Goal: Task Accomplishment & Management: Manage account settings

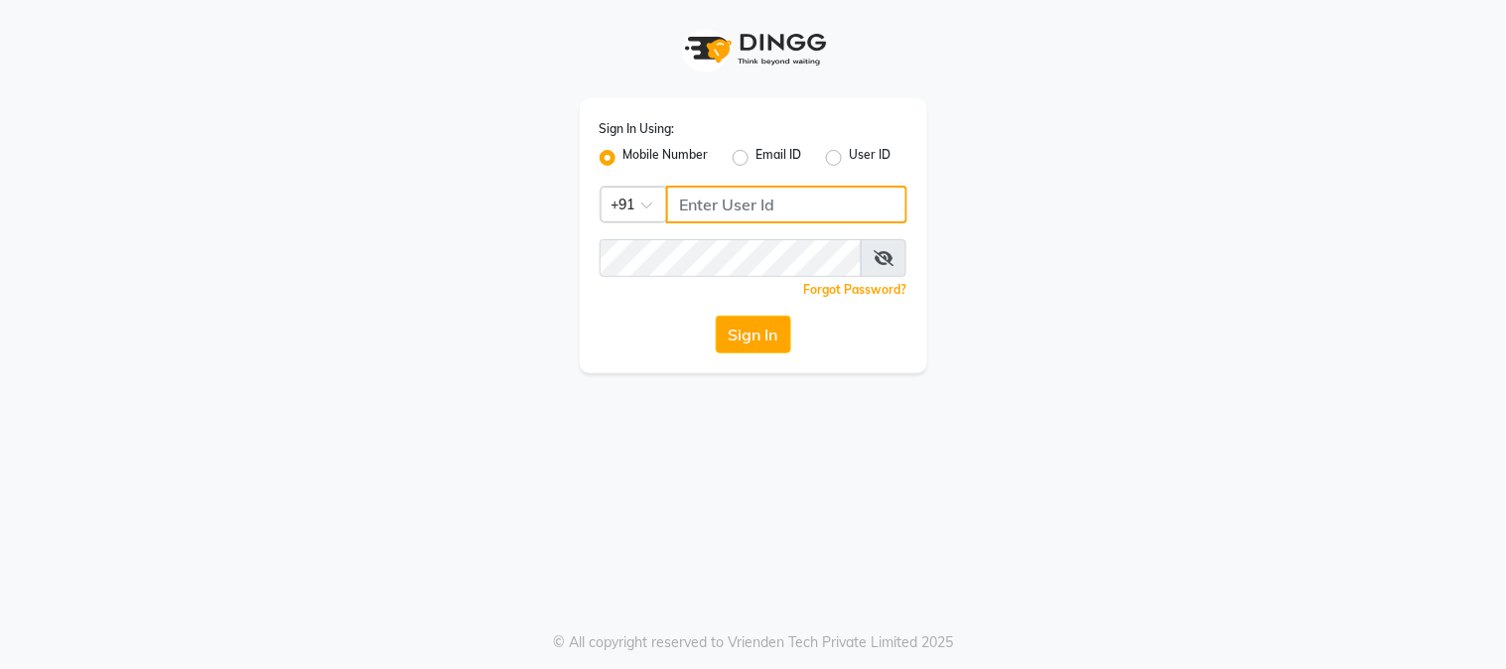
click at [696, 206] on input "Username" at bounding box center [786, 205] width 241 height 38
type input "7715875138"
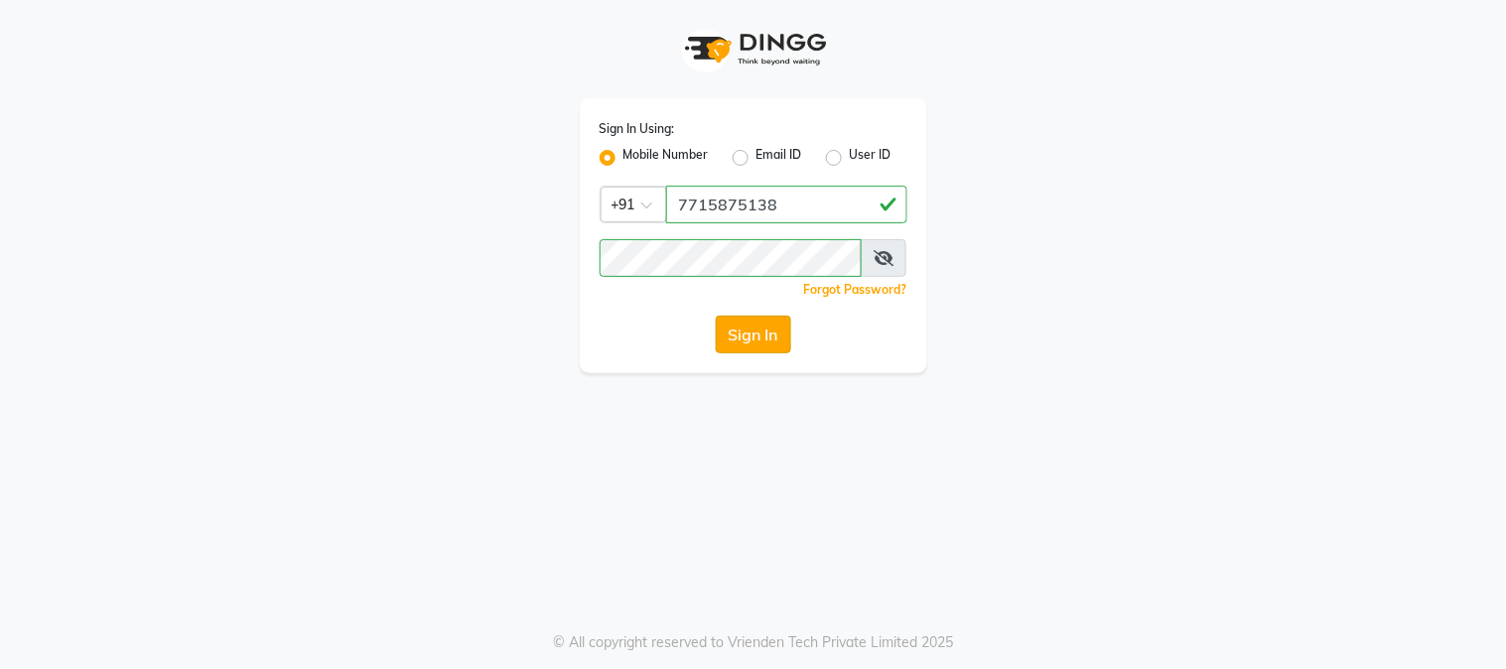
click at [740, 340] on button "Sign In" at bounding box center [753, 335] width 75 height 38
